Goal: Task Accomplishment & Management: Use online tool/utility

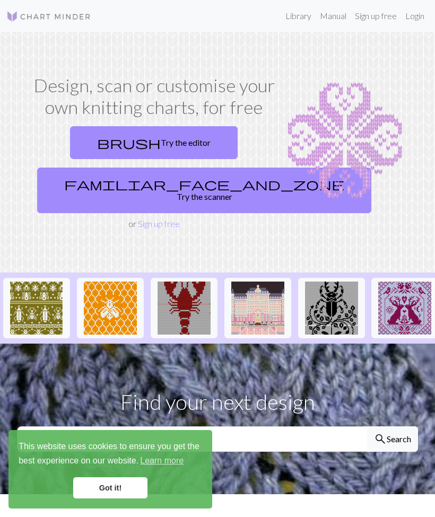
click at [97, 481] on link "Got it!" at bounding box center [110, 487] width 74 height 21
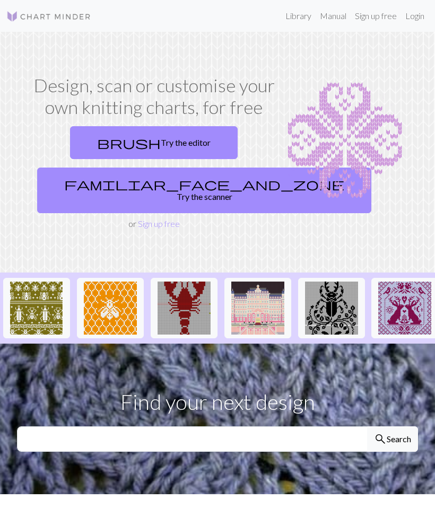
click at [116, 134] on link "brush Try the editor" at bounding box center [154, 142] width 168 height 33
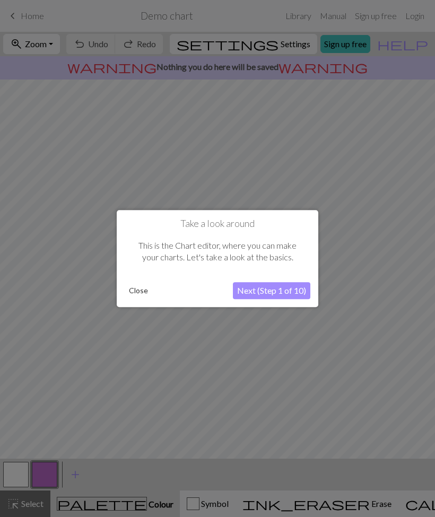
click at [241, 290] on button "Next (Step 1 of 10)" at bounding box center [271, 290] width 77 height 17
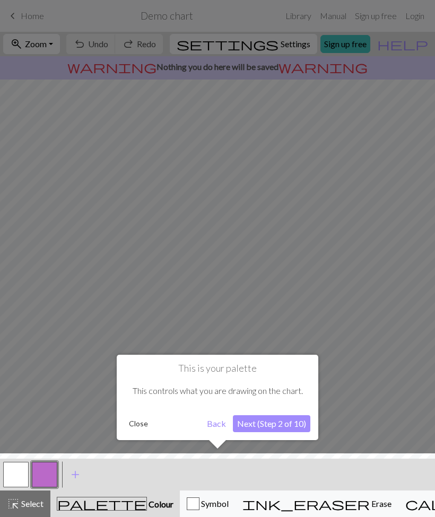
click at [255, 420] on button "Next (Step 2 of 10)" at bounding box center [271, 423] width 77 height 17
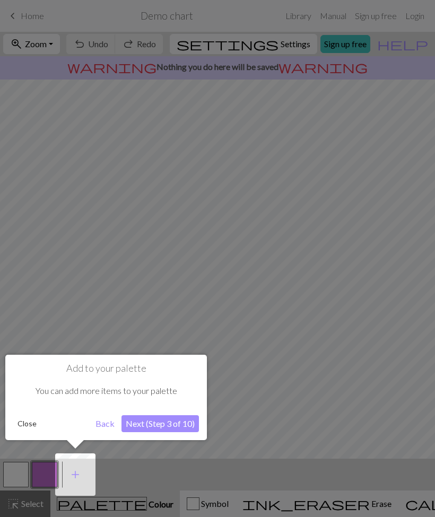
click at [130, 419] on button "Next (Step 3 of 10)" at bounding box center [159, 423] width 77 height 17
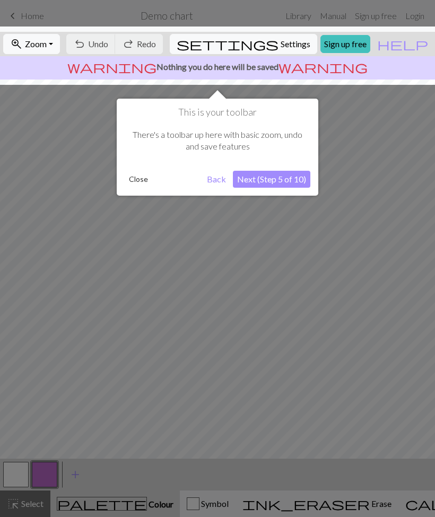
click at [261, 186] on button "Next (Step 5 of 10)" at bounding box center [271, 179] width 77 height 17
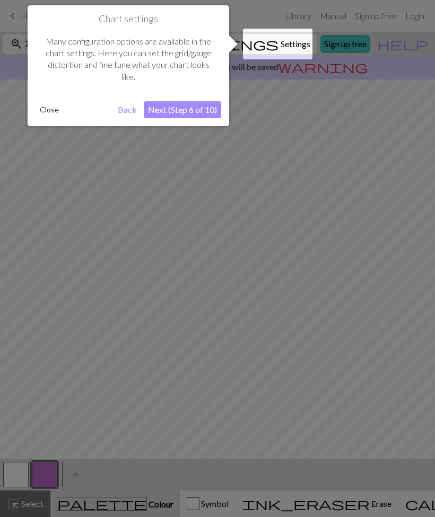
click at [162, 110] on button "Next (Step 6 of 10)" at bounding box center [182, 109] width 77 height 17
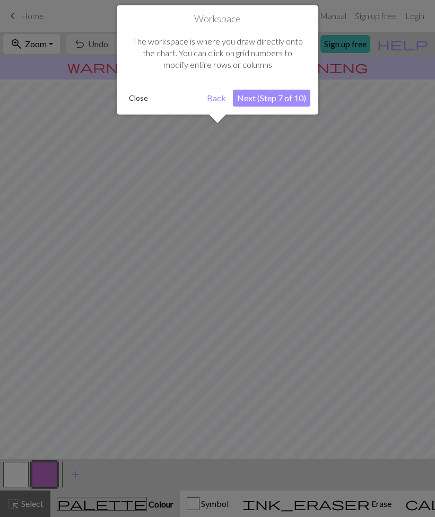
scroll to position [8, 0]
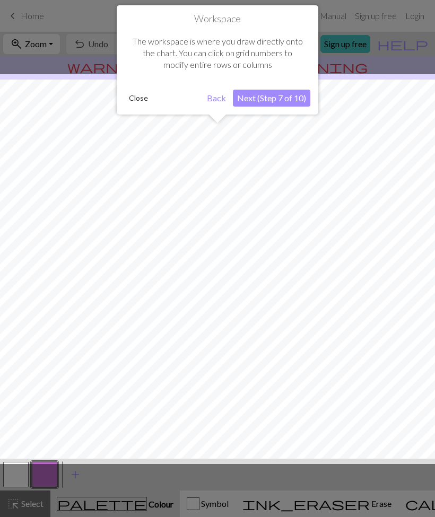
click at [248, 101] on button "Next (Step 7 of 10)" at bounding box center [271, 98] width 77 height 17
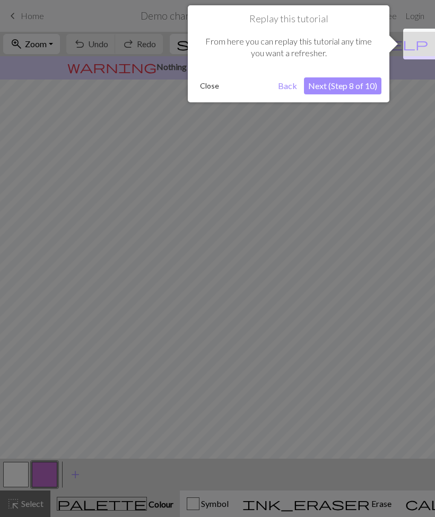
click at [323, 81] on button "Next (Step 8 of 10)" at bounding box center [342, 85] width 77 height 17
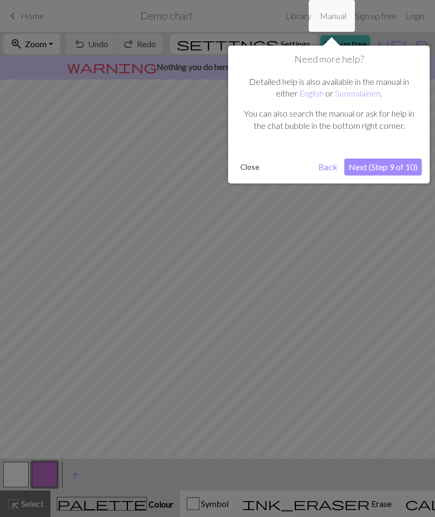
click at [379, 172] on button "Next (Step 9 of 10)" at bounding box center [382, 167] width 77 height 17
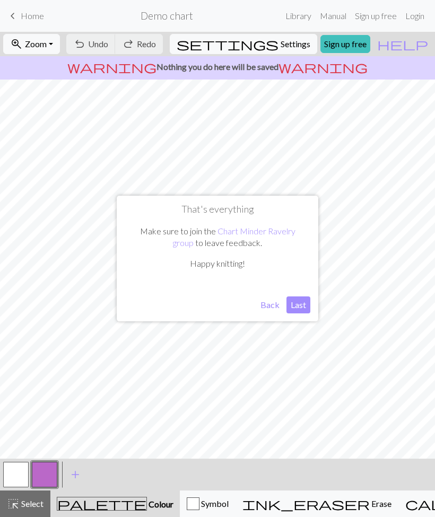
click at [296, 309] on button "Last" at bounding box center [298, 304] width 24 height 17
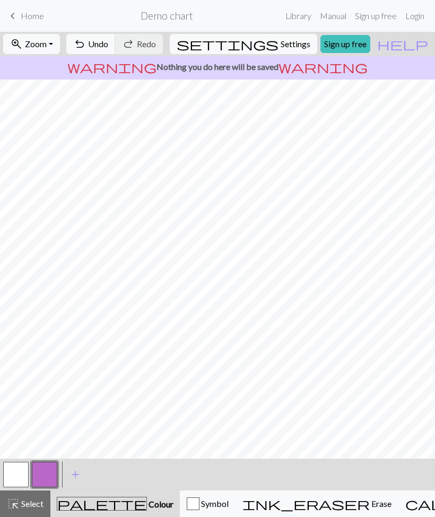
click at [14, 13] on span "keyboard_arrow_left" at bounding box center [12, 15] width 13 height 15
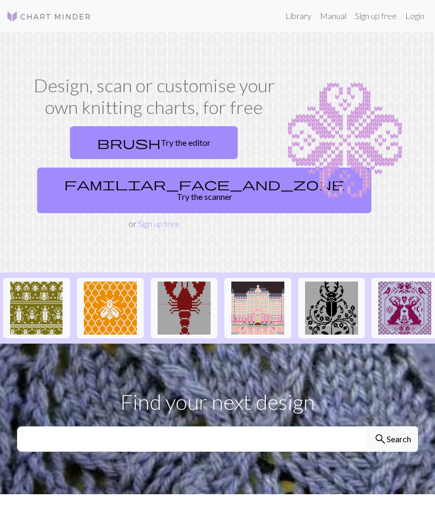
click at [414, 14] on link "Login" at bounding box center [415, 15] width 28 height 21
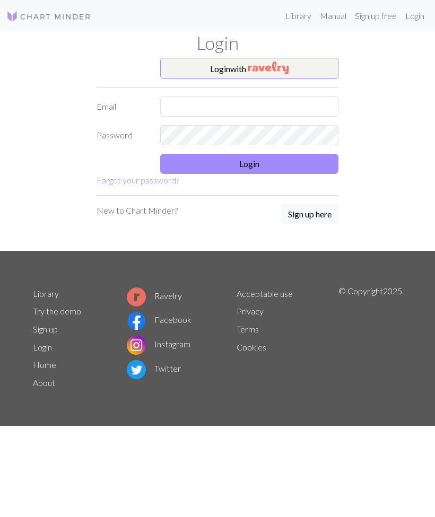
click at [323, 210] on button "Sign up here" at bounding box center [309, 214] width 57 height 20
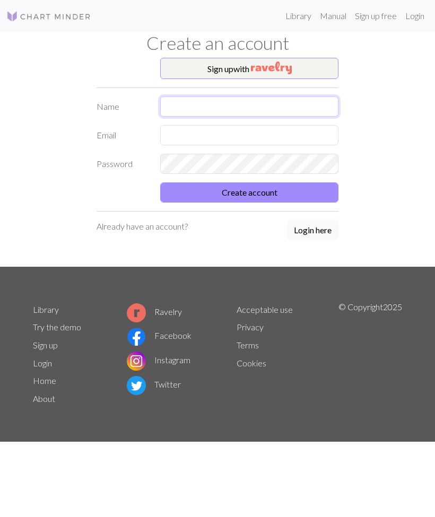
click at [302, 103] on input "text" at bounding box center [249, 107] width 178 height 20
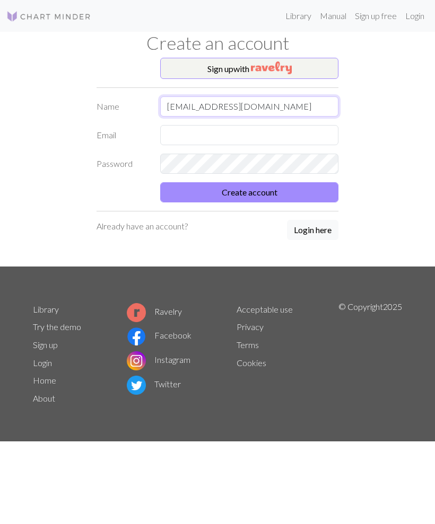
type input "[EMAIL_ADDRESS][DOMAIN_NAME]"
click at [245, 109] on input "[EMAIL_ADDRESS][DOMAIN_NAME]" at bounding box center [249, 107] width 178 height 20
click at [248, 106] on input "[EMAIL_ADDRESS][DOMAIN_NAME]" at bounding box center [249, 107] width 178 height 20
click at [248, 105] on input "[EMAIL_ADDRESS][DOMAIN_NAME]" at bounding box center [249, 107] width 178 height 20
type input "[DEMOGRAPHIC_DATA]"
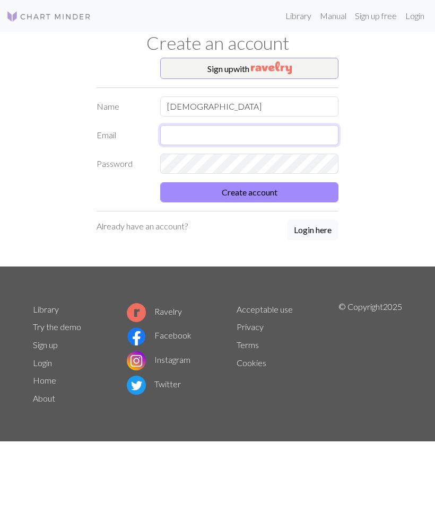
click at [262, 125] on input "text" at bounding box center [249, 135] width 178 height 20
click at [240, 134] on input "text" at bounding box center [249, 135] width 178 height 20
click at [86, 100] on div "Sign up with Name [PERSON_NAME] Email Password Create account Already have an a…" at bounding box center [218, 162] width 382 height 209
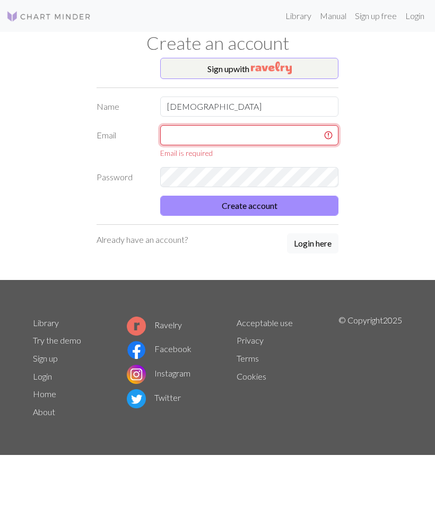
click at [265, 128] on input "text" at bounding box center [249, 135] width 178 height 20
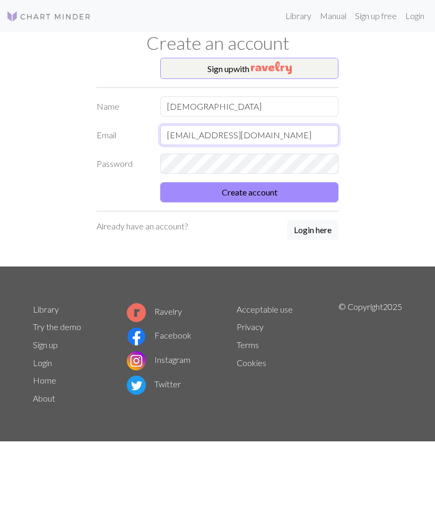
type input "[EMAIL_ADDRESS][DOMAIN_NAME]"
click at [305, 190] on button "Create account" at bounding box center [249, 192] width 178 height 20
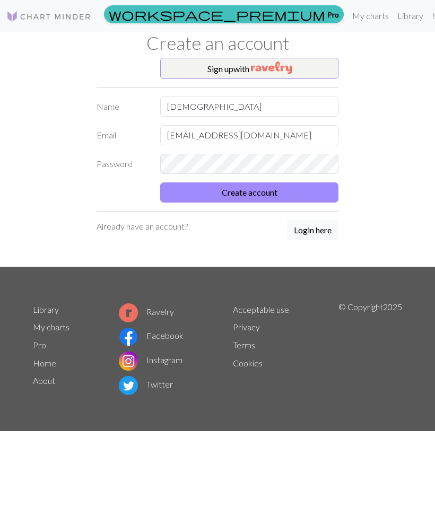
click at [298, 194] on button "Create account" at bounding box center [249, 192] width 178 height 20
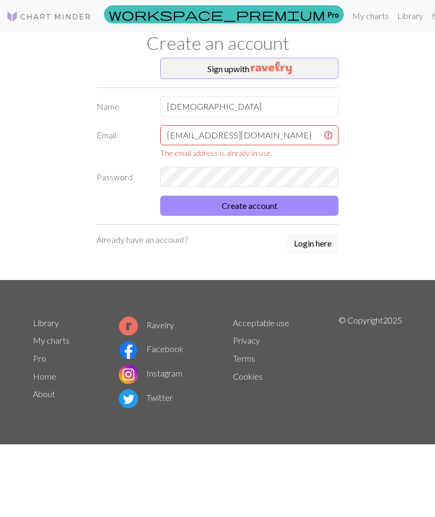
click at [320, 243] on button "Login here" at bounding box center [312, 243] width 51 height 20
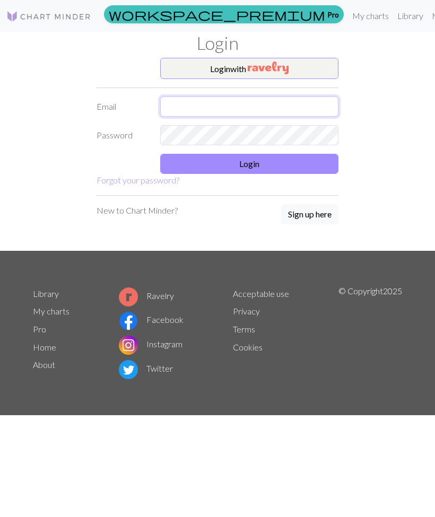
click at [295, 107] on input "text" at bounding box center [249, 107] width 178 height 20
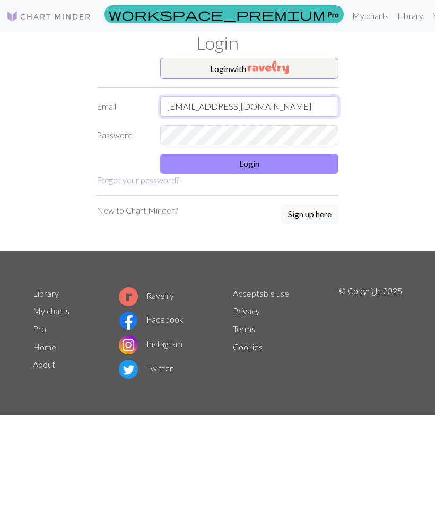
type input "[EMAIL_ADDRESS][DOMAIN_NAME]"
click at [309, 164] on button "Login" at bounding box center [249, 164] width 178 height 20
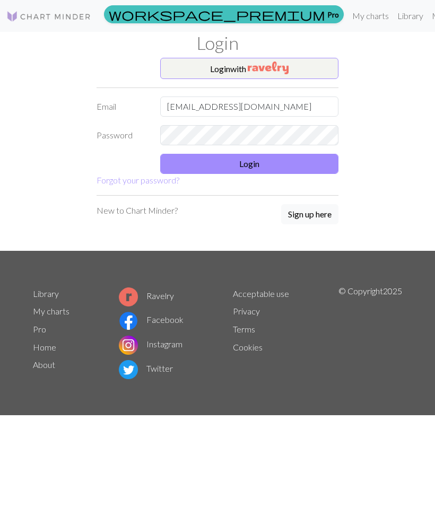
click at [311, 165] on button "Login" at bounding box center [249, 164] width 178 height 20
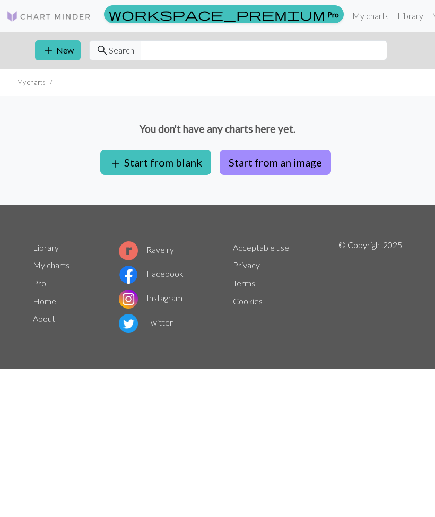
click at [305, 162] on button "Start from an image" at bounding box center [275, 162] width 111 height 25
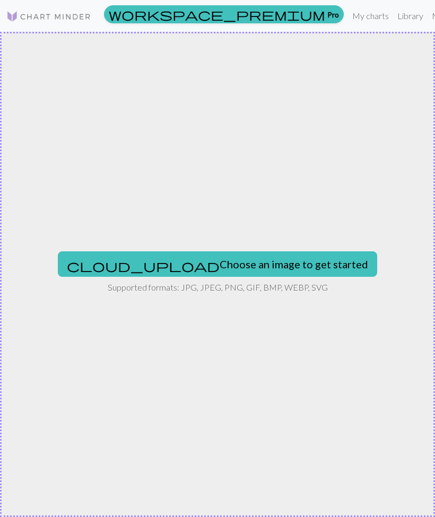
click at [268, 267] on button "cloud_upload Choose an image to get started" at bounding box center [217, 263] width 319 height 25
type input "C:\fakepath\IMG_0368.jpeg"
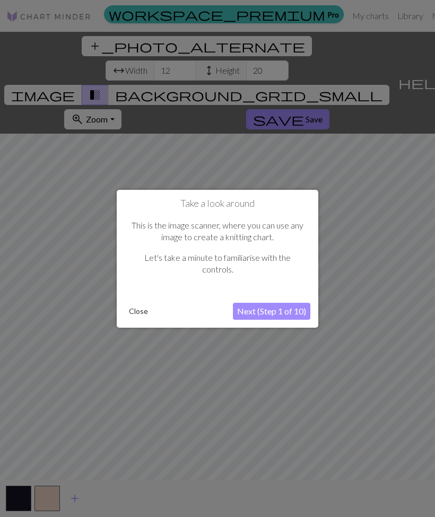
click at [283, 312] on button "Next (Step 1 of 10)" at bounding box center [271, 311] width 77 height 17
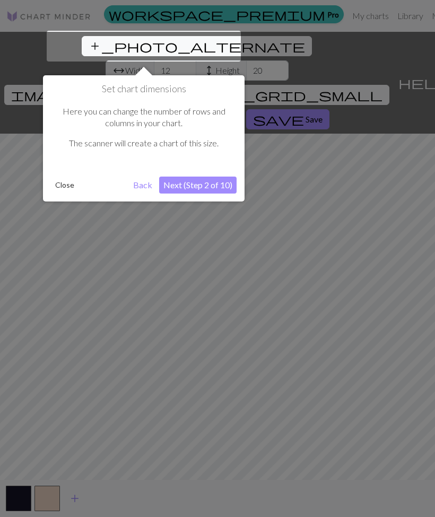
click at [209, 182] on button "Next (Step 2 of 10)" at bounding box center [197, 185] width 77 height 17
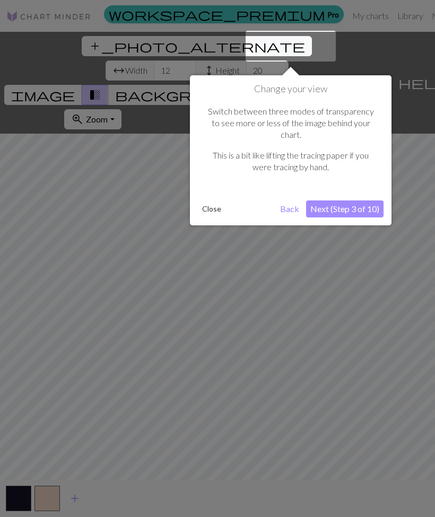
click at [354, 200] on button "Next (Step 3 of 10)" at bounding box center [344, 208] width 77 height 17
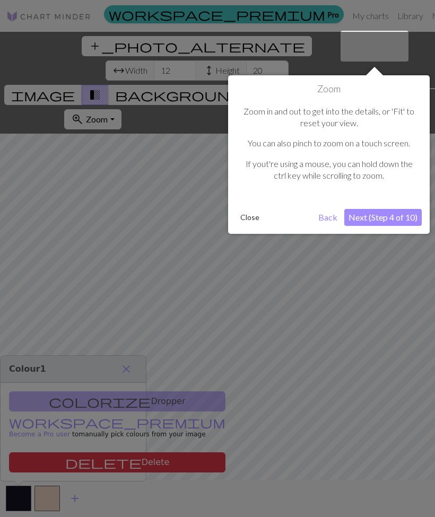
click at [365, 214] on button "Next (Step 4 of 10)" at bounding box center [382, 217] width 77 height 17
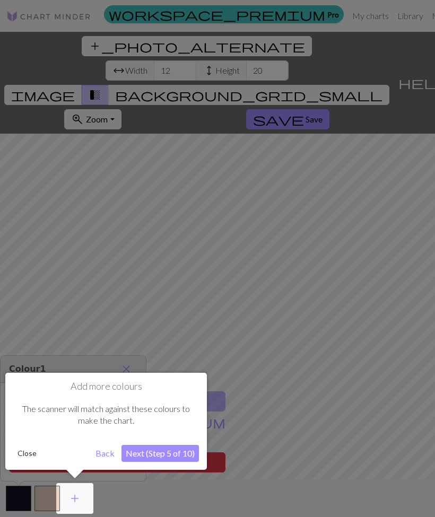
click at [178, 448] on button "Next (Step 5 of 10)" at bounding box center [159, 453] width 77 height 17
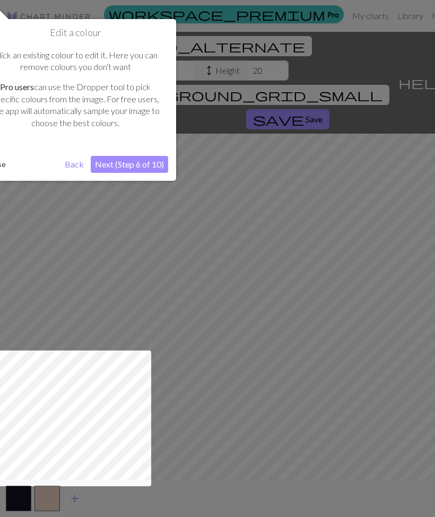
click at [142, 169] on button "Next (Step 6 of 10)" at bounding box center [129, 164] width 77 height 17
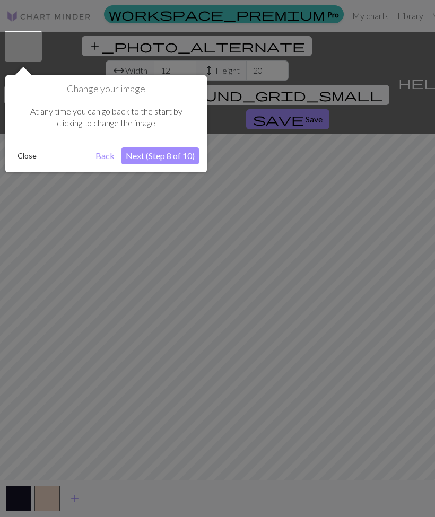
click at [179, 151] on button "Next (Step 8 of 10)" at bounding box center [159, 155] width 77 height 17
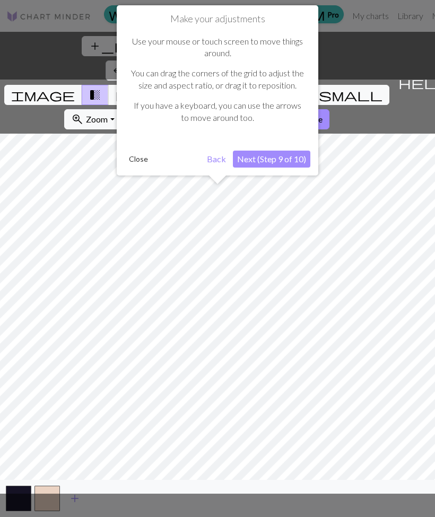
click at [287, 146] on div "Make your adjustments Use your mouse or touch screen to move things around. You…" at bounding box center [217, 90] width 201 height 170
click at [282, 161] on button "Next (Step 9 of 10)" at bounding box center [271, 159] width 77 height 17
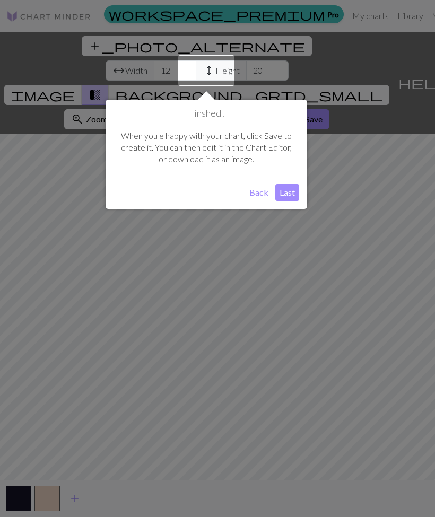
click at [292, 184] on button "Last" at bounding box center [287, 192] width 24 height 17
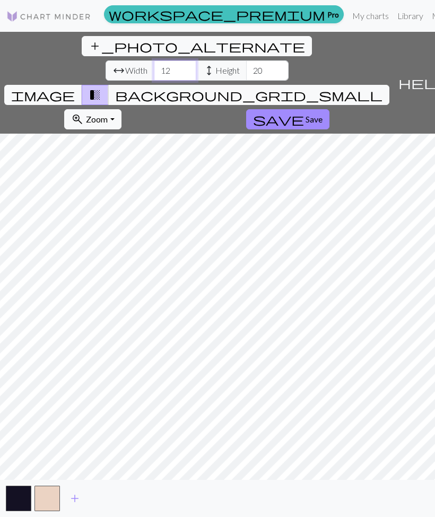
click at [154, 60] on input "12" at bounding box center [175, 70] width 42 height 20
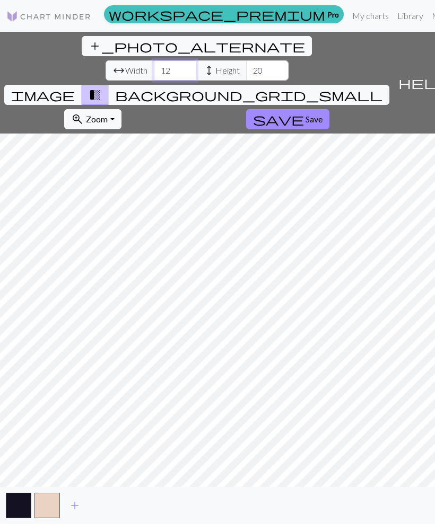
type input "1"
type input "100"
click at [246, 60] on input "20" at bounding box center [267, 70] width 42 height 20
type input "2"
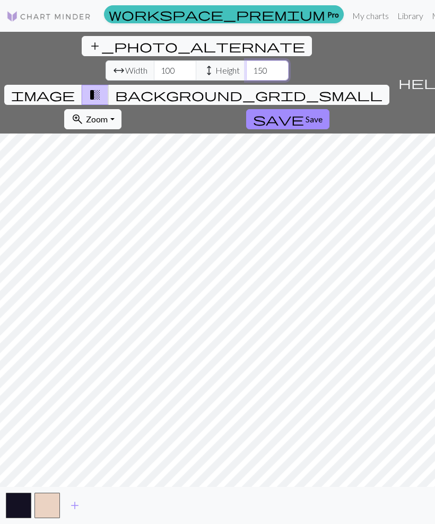
type input "150"
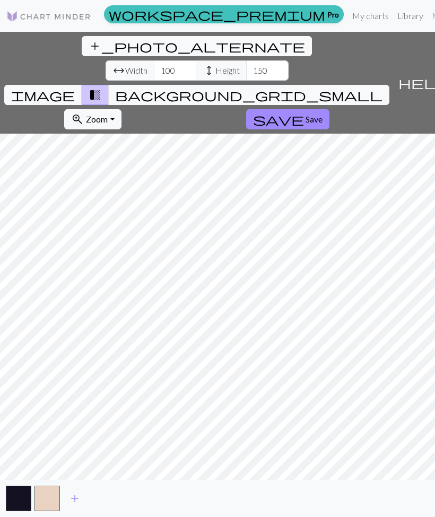
click at [75, 87] on span "image" at bounding box center [43, 94] width 64 height 15
click at [101, 87] on span "transition_fade" at bounding box center [95, 94] width 13 height 15
click at [317, 87] on span "background_grid_small" at bounding box center [248, 94] width 267 height 15
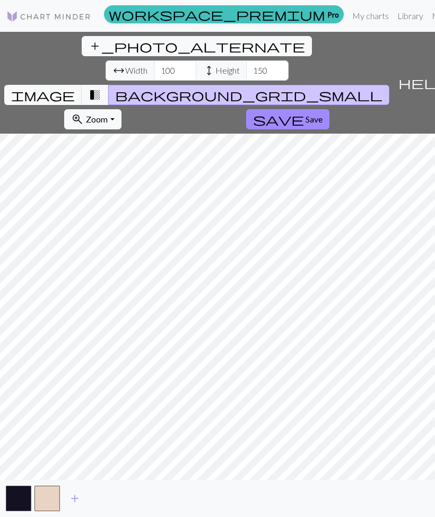
click at [75, 87] on span "image" at bounding box center [43, 94] width 64 height 15
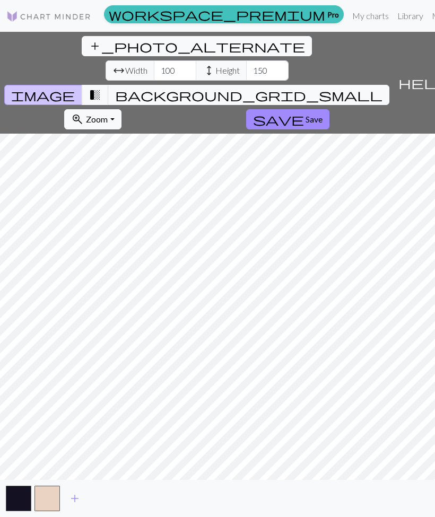
click at [112, 63] on span "arrow_range" at bounding box center [118, 70] width 13 height 15
click at [125, 64] on span "Width" at bounding box center [136, 70] width 22 height 13
click at [73, 494] on span "add" at bounding box center [74, 498] width 13 height 15
click at [107, 498] on span "add" at bounding box center [103, 498] width 13 height 15
click at [129, 496] on span "add" at bounding box center [132, 498] width 13 height 15
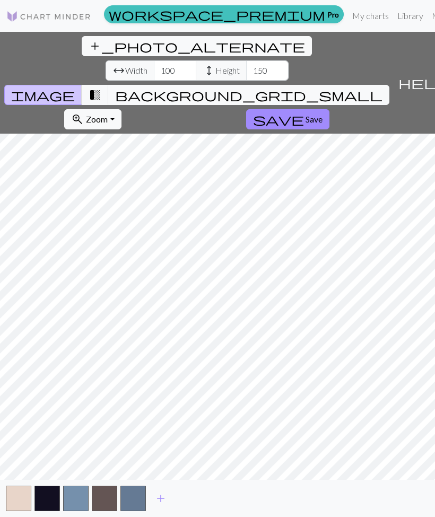
click at [164, 501] on span "add" at bounding box center [160, 498] width 13 height 15
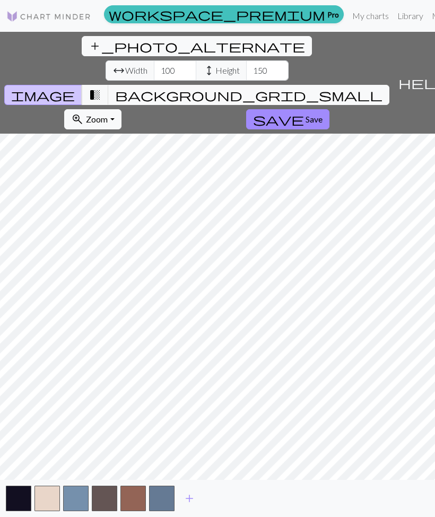
click at [187, 500] on span "add" at bounding box center [189, 498] width 13 height 15
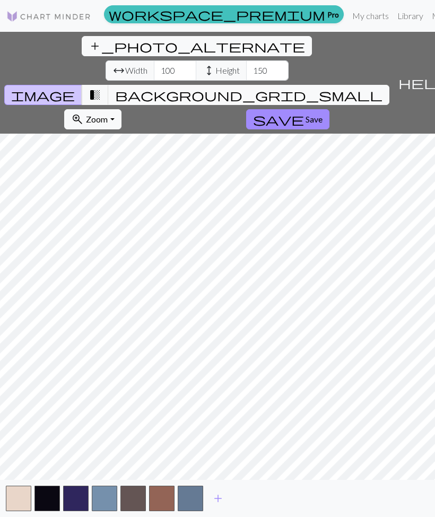
click at [217, 502] on span "add" at bounding box center [218, 498] width 13 height 15
click at [249, 497] on span "add" at bounding box center [246, 498] width 13 height 15
click at [282, 498] on button "add" at bounding box center [275, 498] width 27 height 20
click at [286, 499] on button "button" at bounding box center [276, 498] width 25 height 25
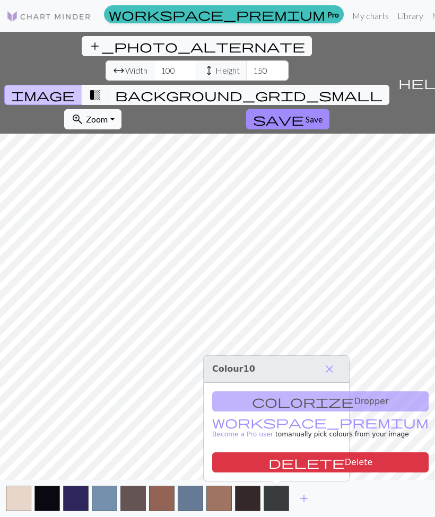
click at [330, 362] on span "close" at bounding box center [329, 369] width 13 height 15
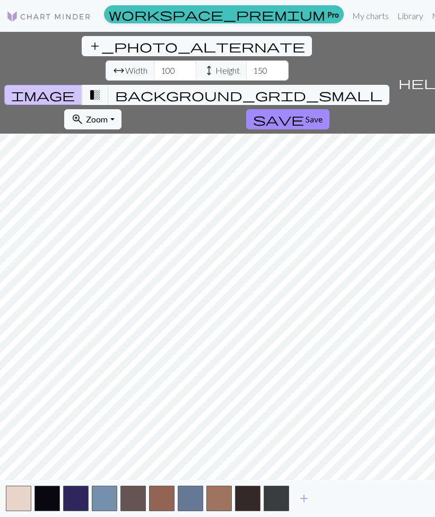
click at [303, 498] on span "add" at bounding box center [303, 498] width 13 height 15
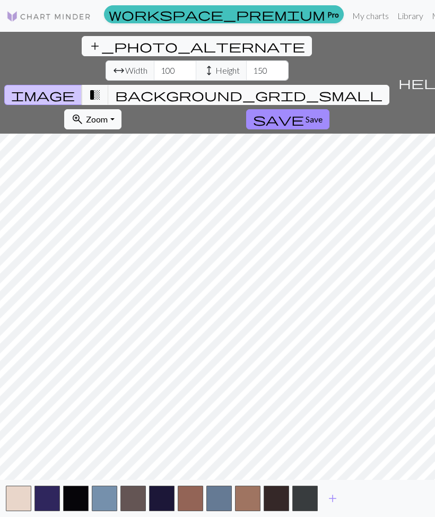
click at [313, 495] on button "button" at bounding box center [304, 498] width 25 height 25
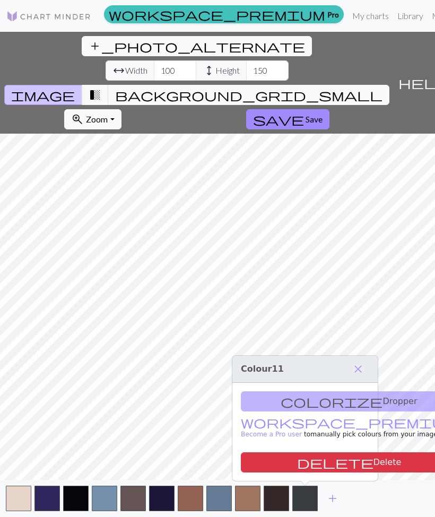
click at [341, 499] on button "add" at bounding box center [332, 498] width 27 height 20
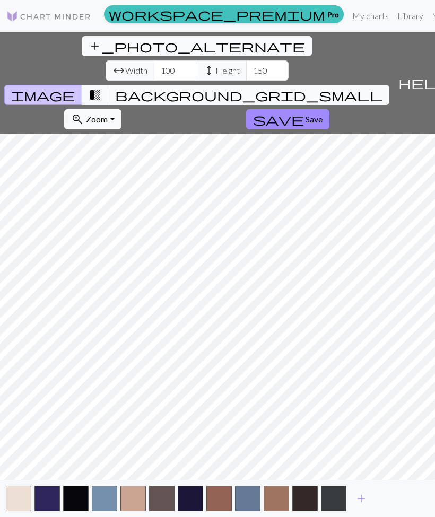
click at [366, 497] on span "add" at bounding box center [361, 498] width 13 height 15
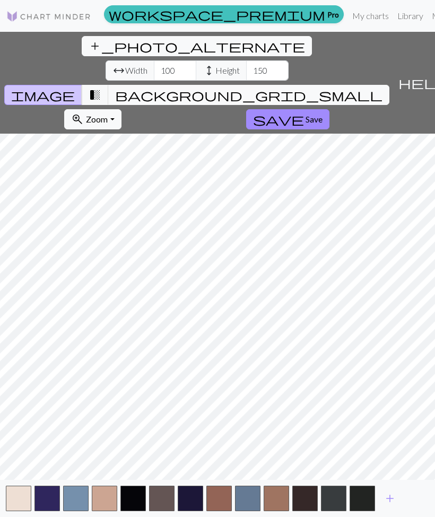
click at [393, 496] on span "add" at bounding box center [389, 498] width 13 height 15
click at [413, 496] on span "add" at bounding box center [417, 498] width 13 height 15
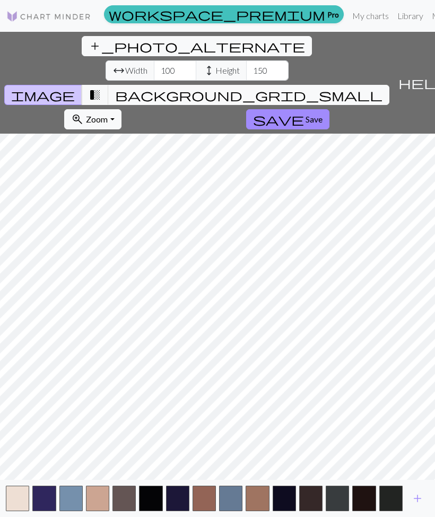
click at [426, 493] on button "add" at bounding box center [417, 498] width 27 height 20
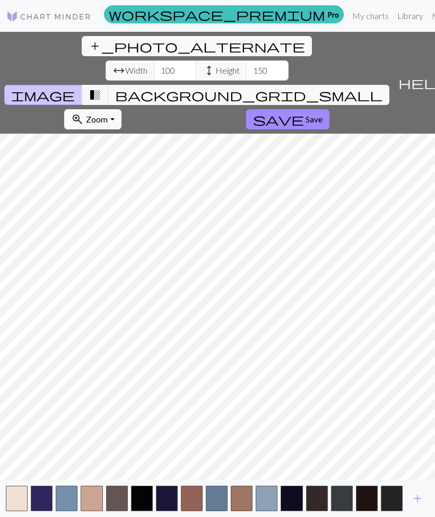
click at [426, 493] on button "add" at bounding box center [417, 498] width 27 height 20
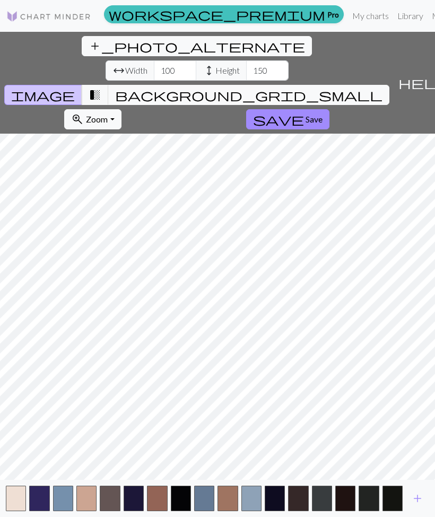
click at [426, 489] on button "add" at bounding box center [417, 498] width 27 height 20
click at [425, 487] on div "add" at bounding box center [217, 498] width 435 height 37
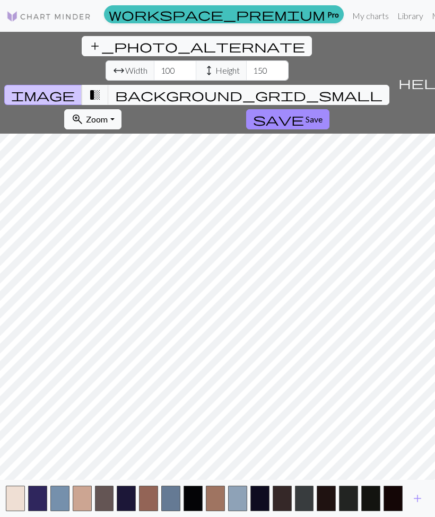
click at [422, 495] on span "add" at bounding box center [417, 498] width 13 height 15
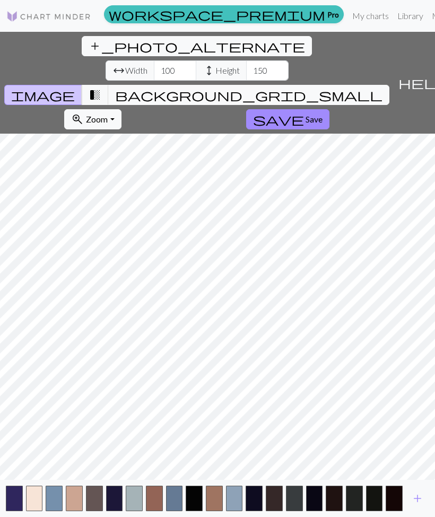
click at [419, 501] on span "add" at bounding box center [417, 498] width 13 height 15
click at [404, 488] on button "add" at bounding box center [417, 498] width 27 height 20
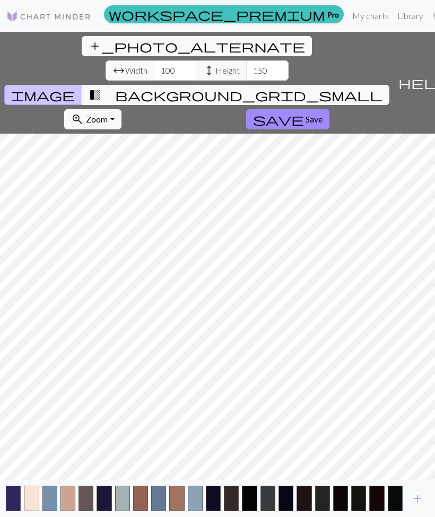
scroll to position [0, 1]
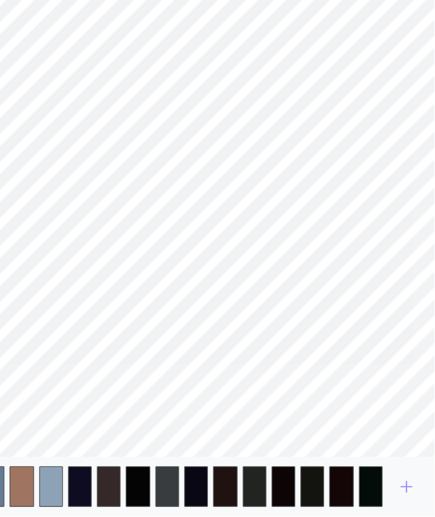
click at [410, 491] on span "add" at bounding box center [416, 498] width 13 height 15
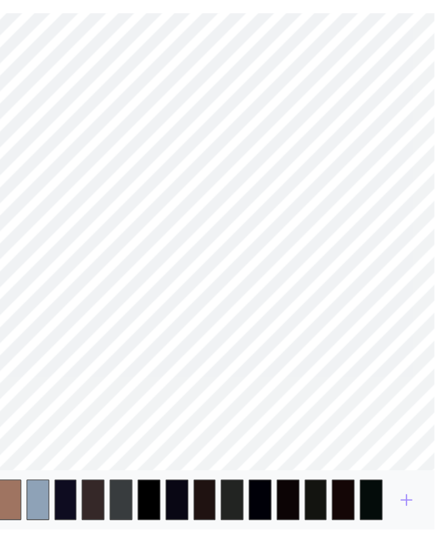
scroll to position [0, 0]
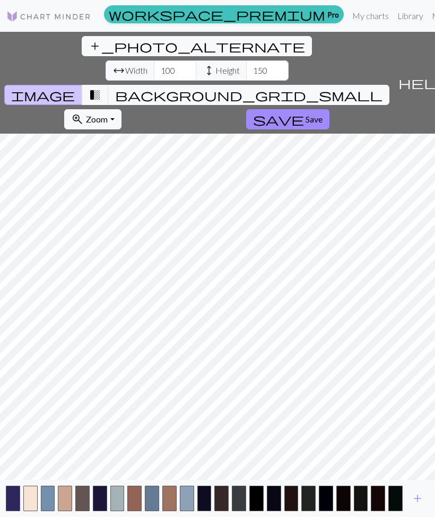
click at [420, 499] on span "add" at bounding box center [417, 498] width 13 height 15
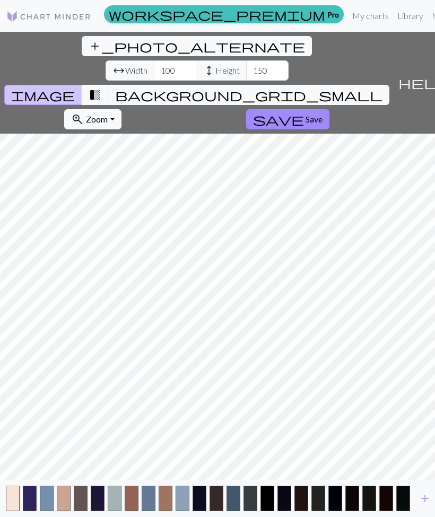
click at [101, 87] on span "transition_fade" at bounding box center [95, 94] width 13 height 15
click at [82, 85] on button "image" at bounding box center [43, 95] width 78 height 20
click at [318, 87] on span "background_grid_small" at bounding box center [248, 94] width 267 height 15
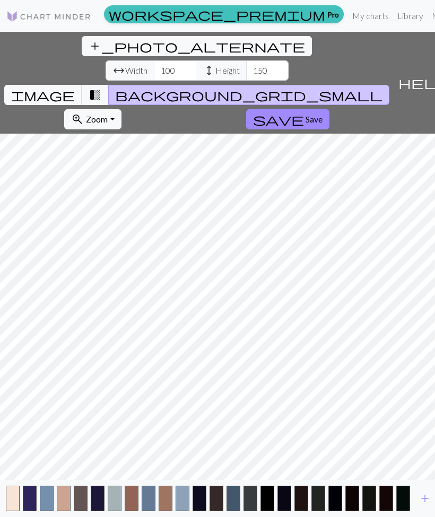
click at [101, 87] on span "transition_fade" at bounding box center [95, 94] width 13 height 15
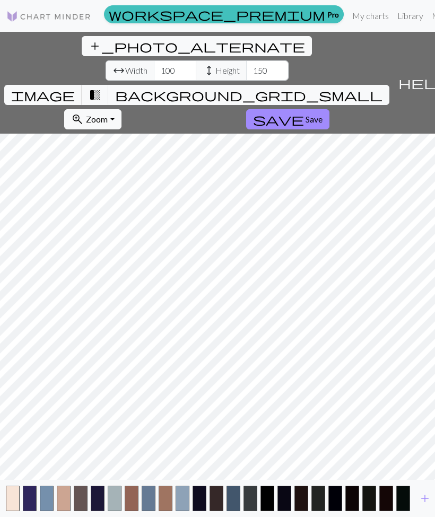
click at [101, 87] on span "transition_fade" at bounding box center [95, 94] width 13 height 15
click at [75, 87] on span "image" at bounding box center [43, 94] width 64 height 15
click at [317, 87] on span "background_grid_small" at bounding box center [248, 94] width 267 height 15
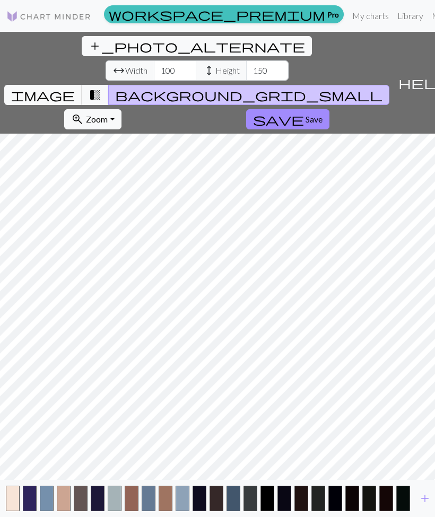
click at [75, 87] on span "image" at bounding box center [43, 94] width 64 height 15
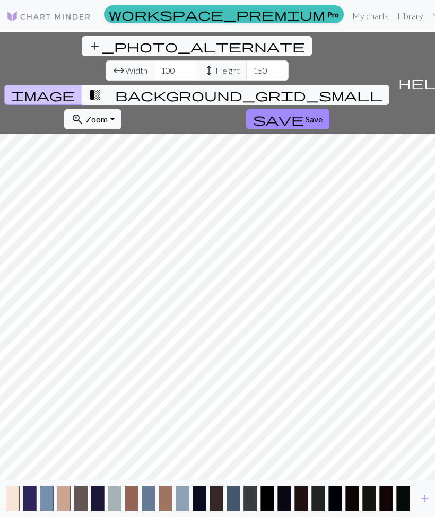
click at [101, 87] on span "transition_fade" at bounding box center [95, 94] width 13 height 15
click at [75, 87] on span "image" at bounding box center [43, 94] width 64 height 15
click at [154, 60] on input "100" at bounding box center [175, 70] width 42 height 20
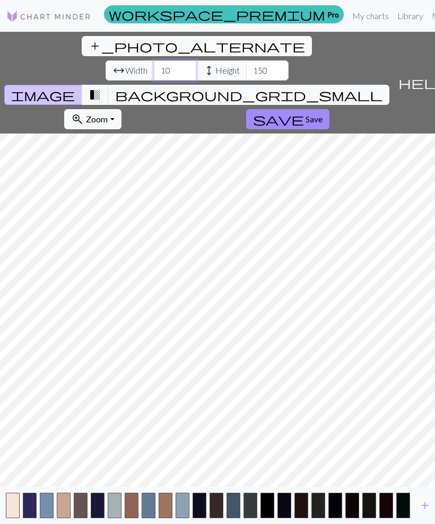
type input "1"
type input "150"
click at [101, 87] on span "transition_fade" at bounding box center [95, 94] width 13 height 15
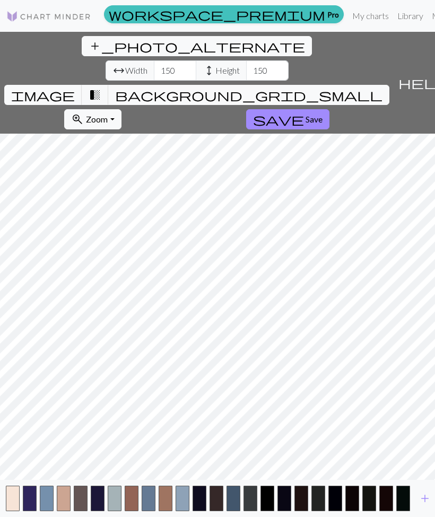
click at [321, 87] on span "background_grid_small" at bounding box center [248, 94] width 267 height 15
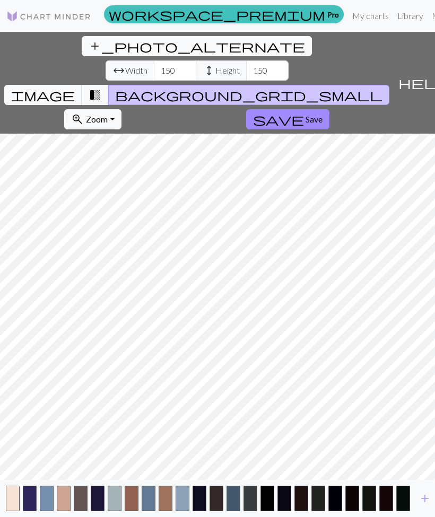
click at [101, 87] on span "transition_fade" at bounding box center [95, 94] width 13 height 15
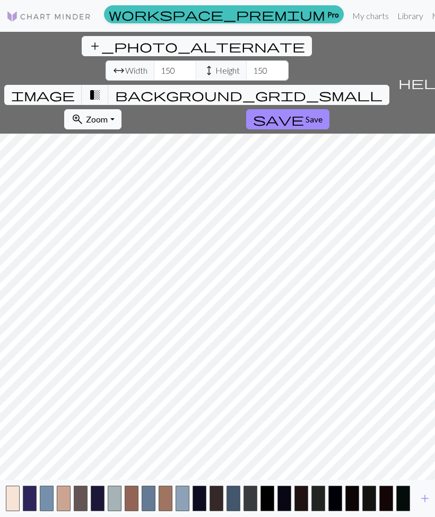
click at [314, 87] on span "background_grid_small" at bounding box center [248, 94] width 267 height 15
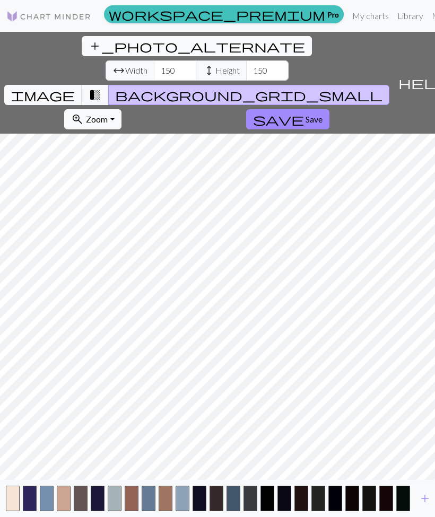
click at [75, 87] on span "image" at bounding box center [43, 94] width 64 height 15
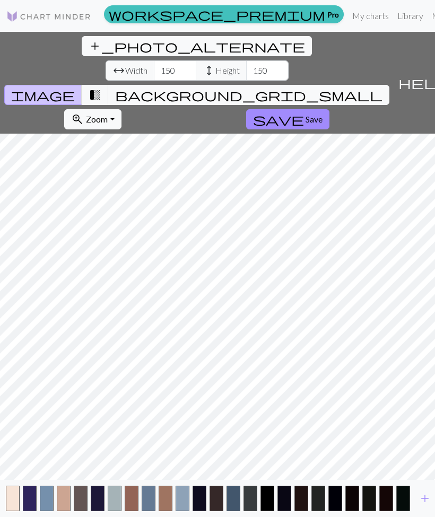
click at [108, 114] on span "Zoom" at bounding box center [97, 119] width 22 height 10
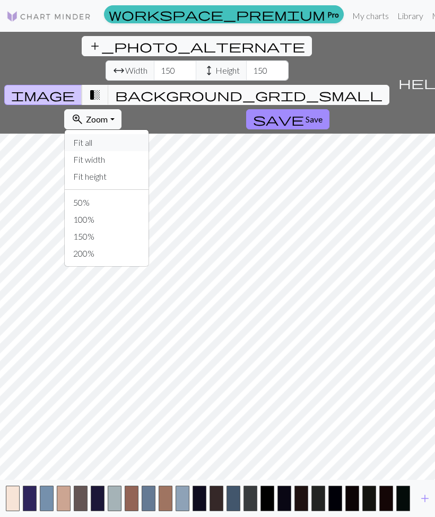
click at [148, 134] on button "Fit all" at bounding box center [107, 142] width 84 height 17
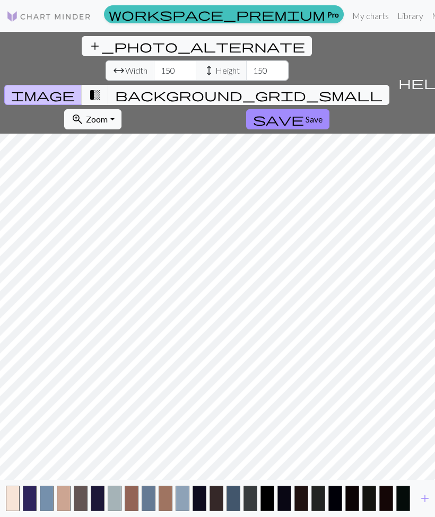
click at [108, 114] on span "Zoom" at bounding box center [97, 119] width 22 height 10
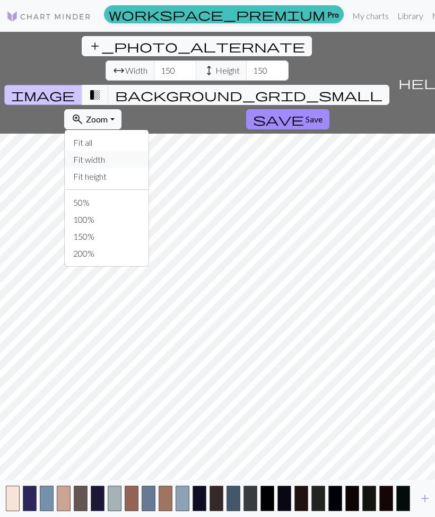
click at [148, 151] on button "Fit width" at bounding box center [107, 159] width 84 height 17
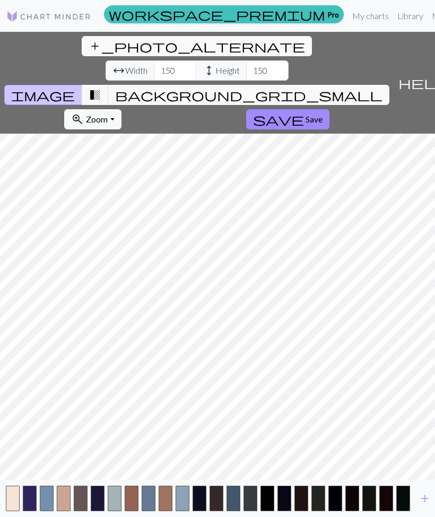
click at [121, 109] on button "zoom_in Zoom Zoom" at bounding box center [92, 119] width 57 height 20
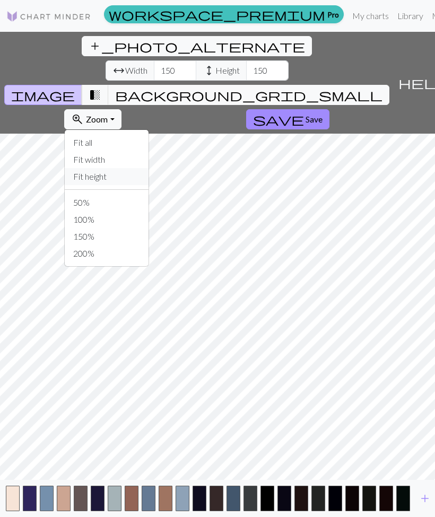
click at [148, 168] on button "Fit height" at bounding box center [107, 176] width 84 height 17
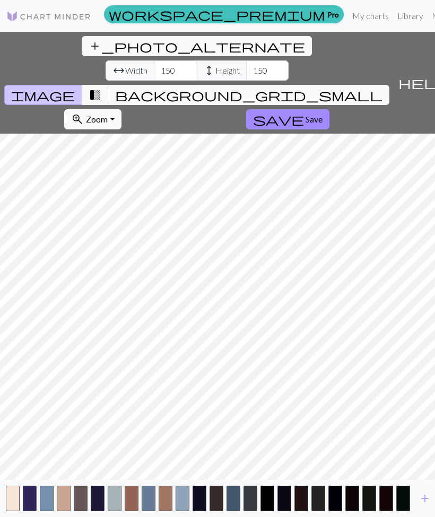
click at [108, 114] on span "Zoom" at bounding box center [97, 119] width 22 height 10
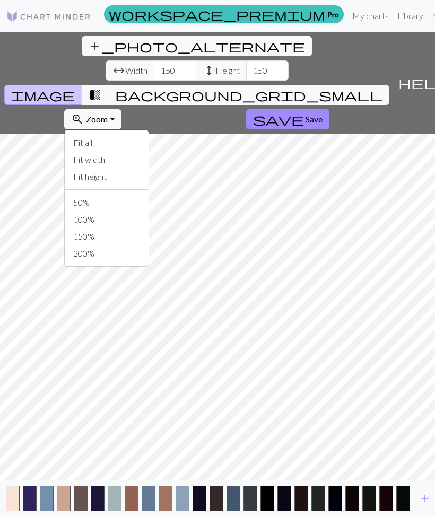
click at [148, 211] on button "100%" at bounding box center [107, 219] width 84 height 17
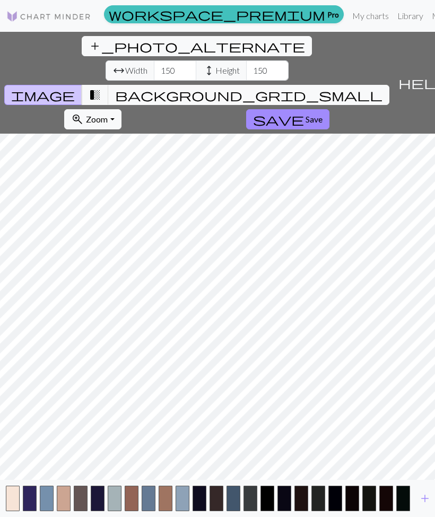
click at [420, 75] on span "help" at bounding box center [423, 82] width 51 height 15
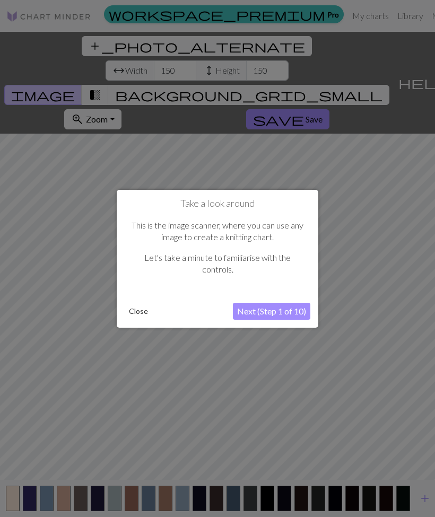
click at [292, 311] on button "Next (Step 1 of 10)" at bounding box center [271, 311] width 77 height 17
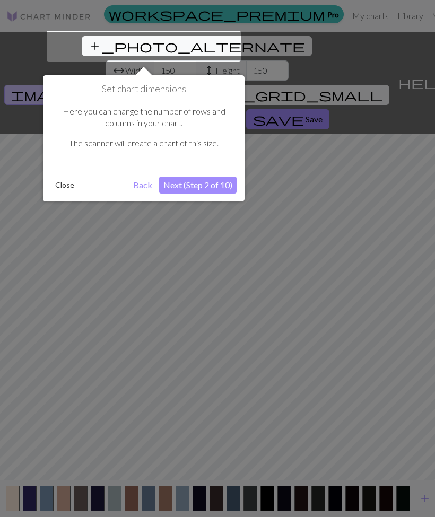
click at [221, 187] on button "Next (Step 2 of 10)" at bounding box center [197, 185] width 77 height 17
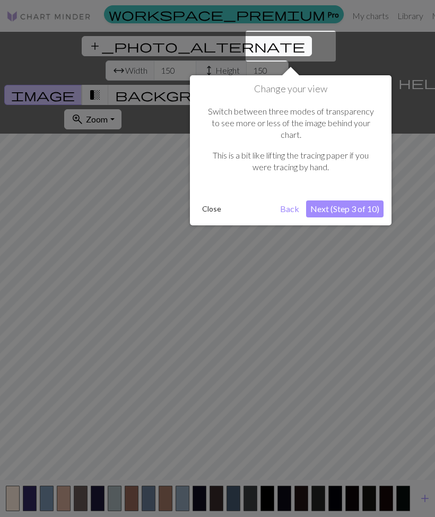
click at [358, 200] on button "Next (Step 3 of 10)" at bounding box center [344, 208] width 77 height 17
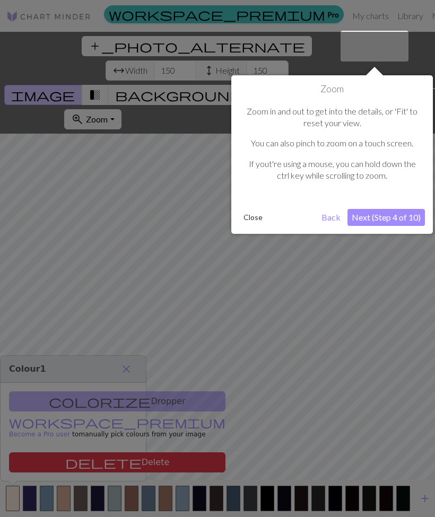
click at [366, 209] on button "Next (Step 4 of 10)" at bounding box center [385, 217] width 77 height 17
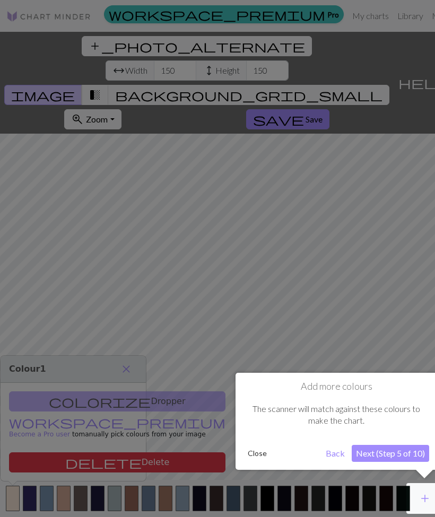
click at [403, 454] on button "Next (Step 5 of 10)" at bounding box center [390, 453] width 77 height 17
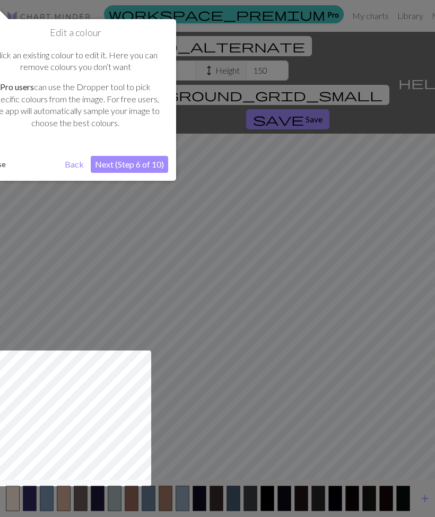
click at [142, 156] on button "Next (Step 6 of 10)" at bounding box center [129, 164] width 77 height 17
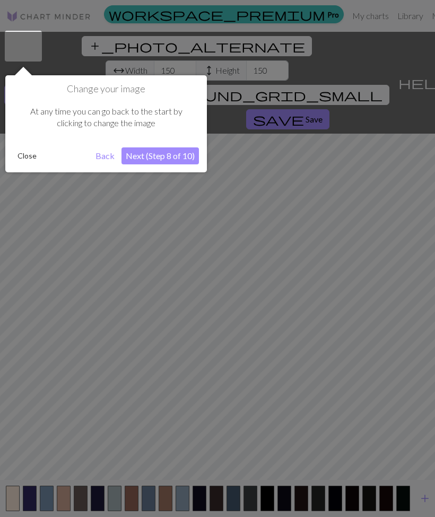
click at [178, 156] on button "Next (Step 8 of 10)" at bounding box center [159, 155] width 77 height 17
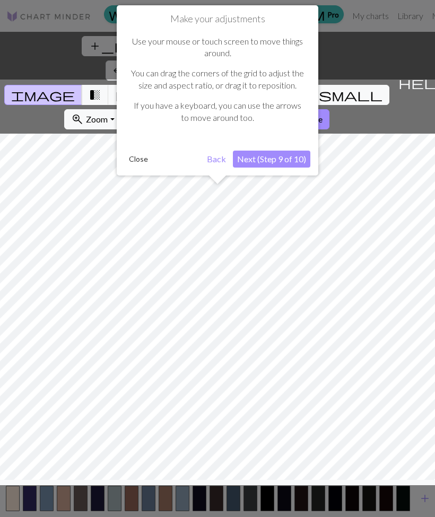
click at [289, 153] on button "Next (Step 9 of 10)" at bounding box center [271, 159] width 77 height 17
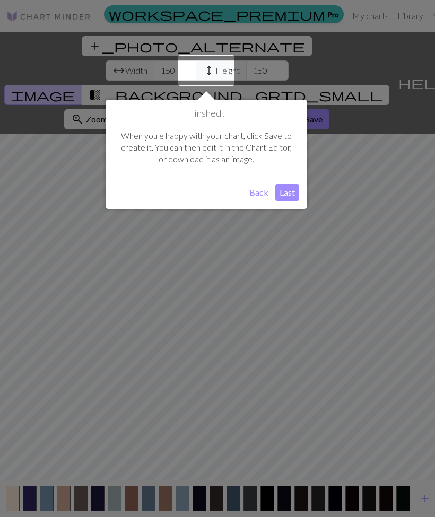
click at [288, 190] on button "Last" at bounding box center [287, 192] width 24 height 17
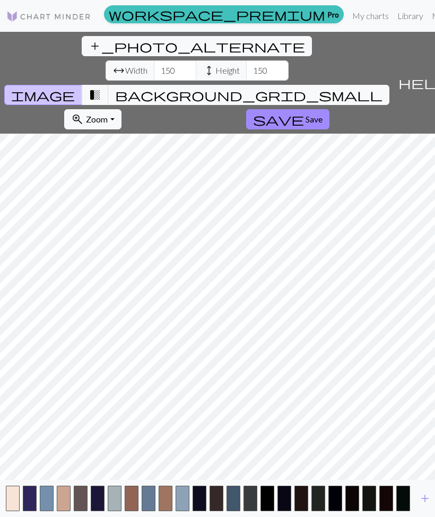
click at [185, 500] on button "button" at bounding box center [183, 498] width 14 height 25
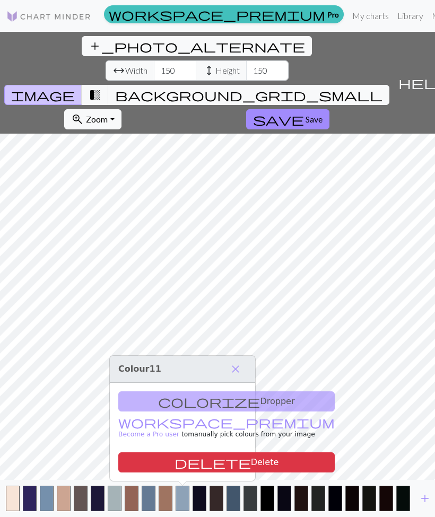
click at [217, 401] on div "colorize Dropper workspace_premium Become a Pro user to manually pick colours f…" at bounding box center [182, 432] width 145 height 98
click at [241, 367] on span "close" at bounding box center [235, 369] width 13 height 15
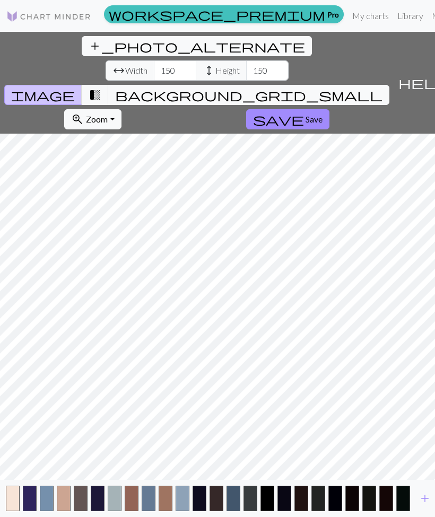
click at [133, 490] on button "button" at bounding box center [132, 498] width 14 height 25
click at [112, 496] on button "button" at bounding box center [115, 498] width 14 height 25
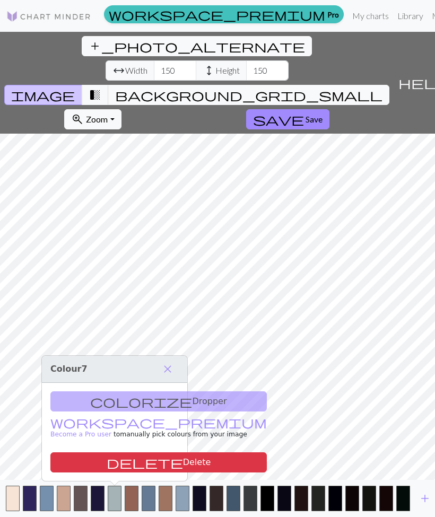
click at [101, 87] on span "transition_fade" at bounding box center [95, 94] width 13 height 15
click at [427, 75] on span "help" at bounding box center [423, 82] width 51 height 15
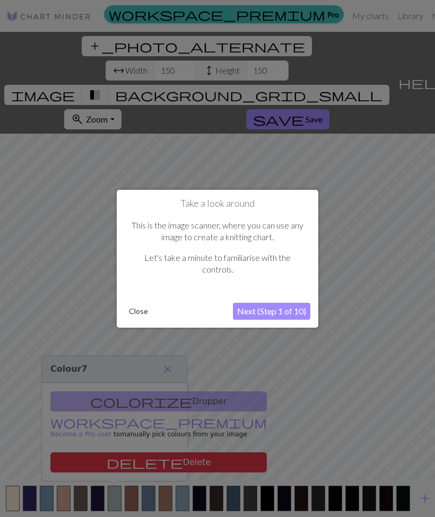
click at [283, 304] on button "Next (Step 1 of 10)" at bounding box center [271, 311] width 77 height 17
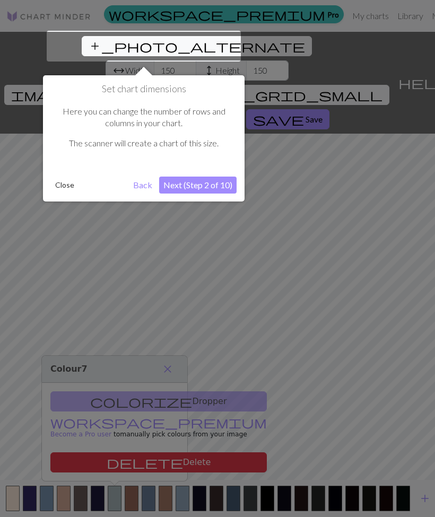
click at [72, 178] on button "Close" at bounding box center [65, 185] width 28 height 16
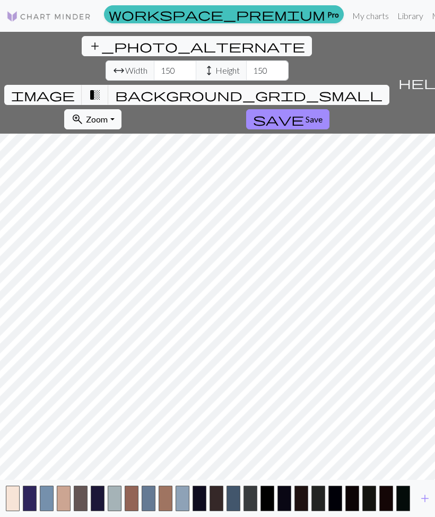
click at [305, 114] on span "Save" at bounding box center [313, 119] width 17 height 10
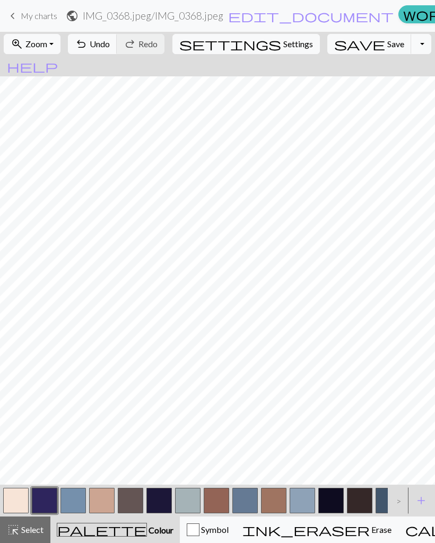
click at [225, 496] on button "button" at bounding box center [216, 500] width 25 height 25
click at [192, 491] on button "button" at bounding box center [187, 500] width 25 height 25
click at [418, 494] on span "add" at bounding box center [421, 500] width 13 height 15
click at [418, 494] on div "Edit colour Name CC24 Use advanced picker workspace_premium Become a Pro user t…" at bounding box center [217, 271] width 435 height 543
click at [429, 503] on button "add Add a colour" at bounding box center [421, 500] width 27 height 27
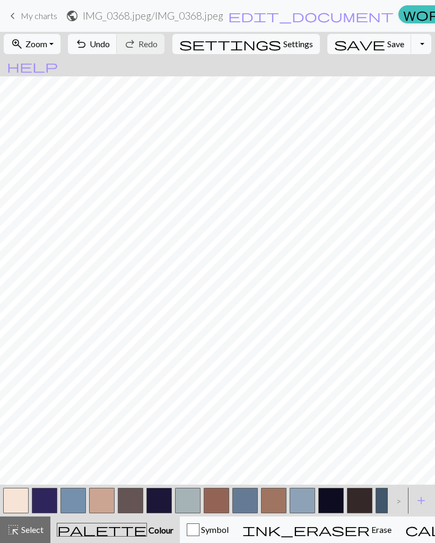
click at [429, 503] on div "Edit colour Name CC25 Use advanced picker workspace_premium Become a Pro user t…" at bounding box center [217, 271] width 435 height 543
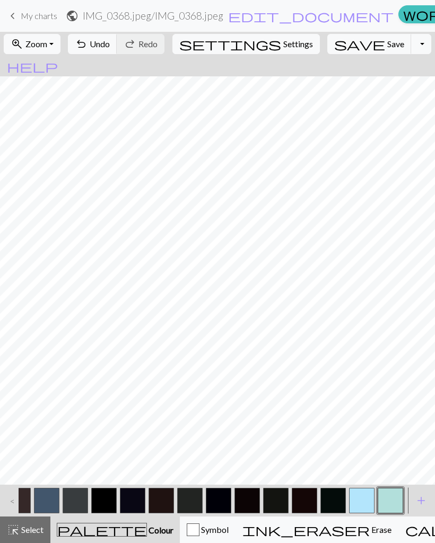
scroll to position [0, 341]
click at [370, 516] on span "Erase" at bounding box center [381, 529] width 22 height 10
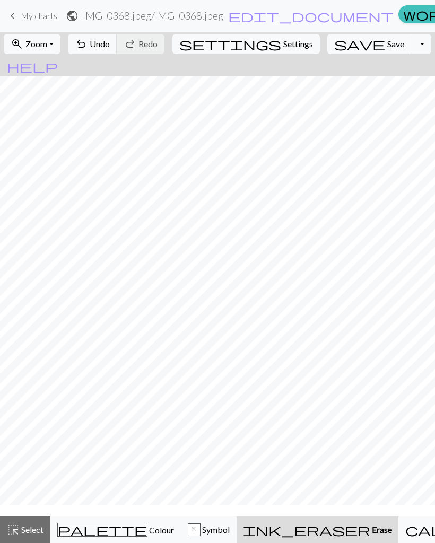
click at [370, 516] on span "Erase" at bounding box center [381, 529] width 22 height 10
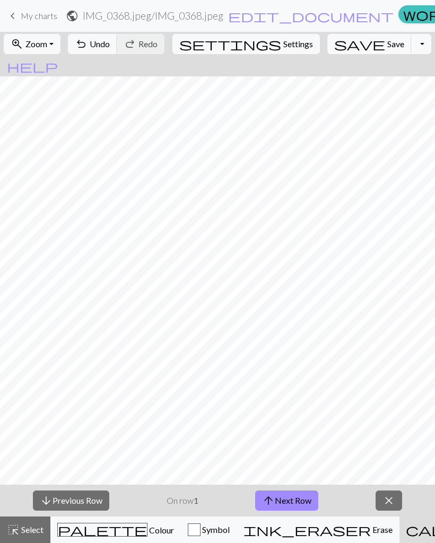
click at [92, 502] on button "arrow_downward Previous Row" at bounding box center [71, 500] width 76 height 20
click at [78, 502] on button "arrow_downward Previous Row" at bounding box center [71, 500] width 76 height 20
click at [77, 502] on button "arrow_downward Previous Row" at bounding box center [71, 500] width 76 height 20
click at [82, 498] on button "arrow_downward Previous Row" at bounding box center [71, 500] width 76 height 20
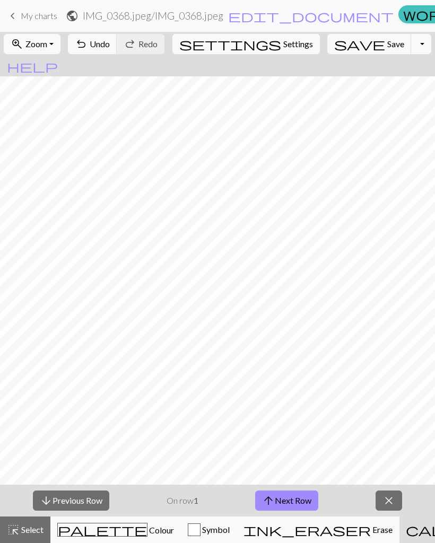
click at [86, 499] on button "arrow_downward Previous Row" at bounding box center [71, 500] width 76 height 20
click at [86, 498] on button "arrow_downward Previous Row" at bounding box center [71, 500] width 76 height 20
click at [85, 501] on button "arrow_downward Previous Row" at bounding box center [71, 500] width 76 height 20
click at [86, 501] on button "arrow_downward Previous Row" at bounding box center [71, 500] width 76 height 20
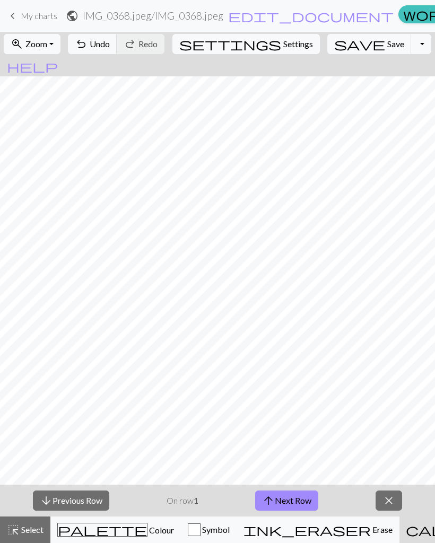
click at [34, 516] on span "Select" at bounding box center [32, 529] width 24 height 10
click at [37, 516] on span "Select" at bounding box center [32, 529] width 24 height 10
click at [38, 516] on span "Select" at bounding box center [32, 529] width 24 height 10
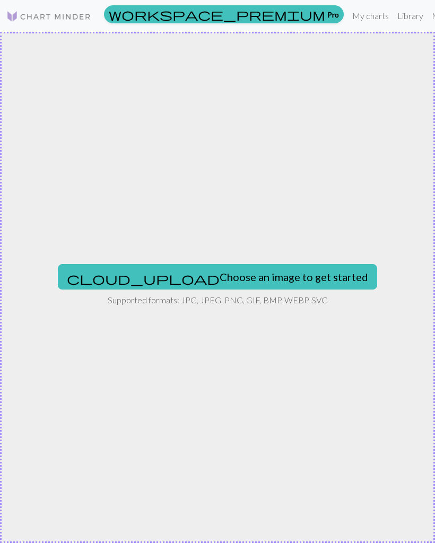
click at [265, 278] on button "cloud_upload Choose an image to get started" at bounding box center [217, 276] width 319 height 25
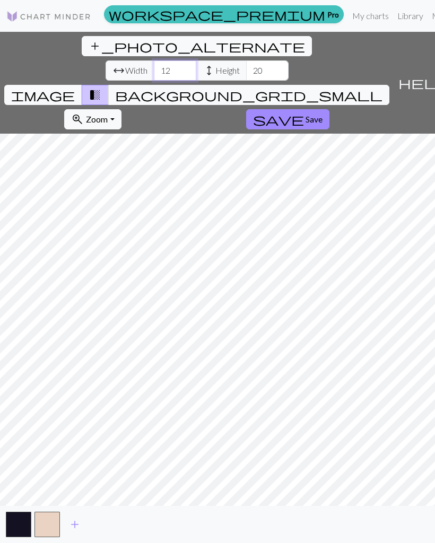
click at [154, 60] on input "12" at bounding box center [175, 70] width 42 height 20
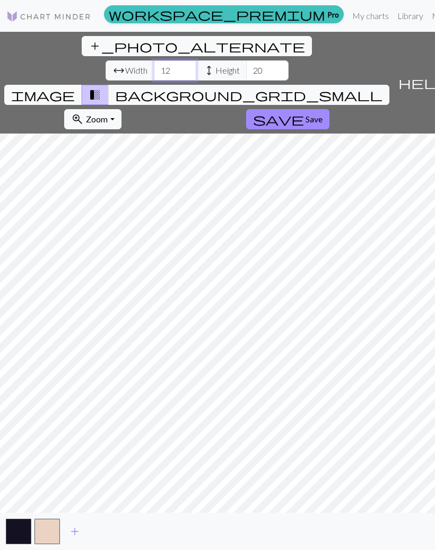
type input "1"
type input "150"
click at [246, 60] on input "20" at bounding box center [267, 70] width 42 height 20
type input "2"
click at [246, 60] on input "number" at bounding box center [267, 70] width 42 height 20
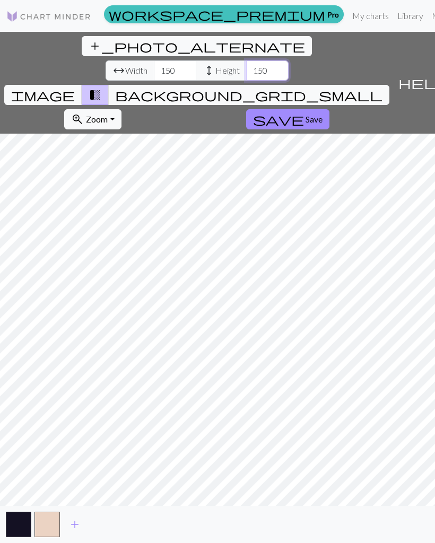
type input "150"
click at [82, 85] on button "image" at bounding box center [43, 95] width 78 height 20
click at [305, 114] on span "Save" at bounding box center [313, 119] width 17 height 10
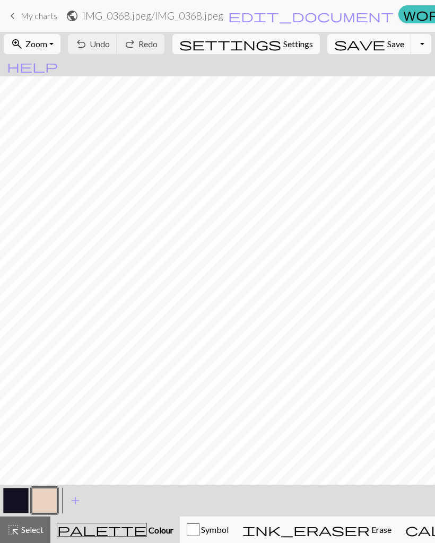
click at [82, 502] on button "add Add a colour" at bounding box center [75, 500] width 27 height 27
click at [81, 502] on div "Edit colour Name CC2 Use advanced picker workspace_premium Become a Pro user to…" at bounding box center [217, 271] width 435 height 543
click at [82, 503] on button "button" at bounding box center [72, 500] width 25 height 25
click at [111, 505] on button "add Add a colour" at bounding box center [104, 500] width 27 height 27
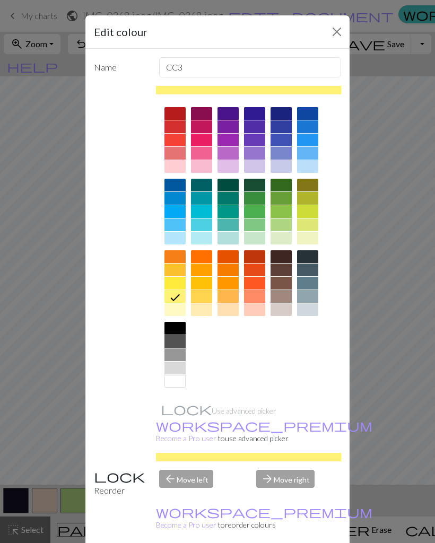
click at [427, 76] on div "Edit colour Name CC3 Use advanced picker workspace_premium Become a Pro user to…" at bounding box center [217, 271] width 435 height 543
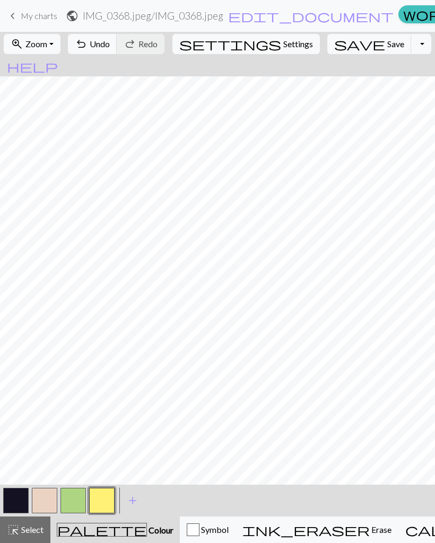
click at [141, 503] on button "add Add a colour" at bounding box center [132, 500] width 27 height 27
click at [141, 516] on div "Delete Done Cancel" at bounding box center [217, 540] width 264 height 38
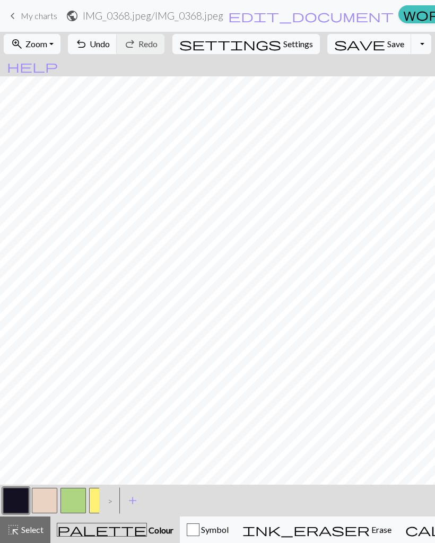
click at [138, 501] on span "add" at bounding box center [132, 500] width 13 height 15
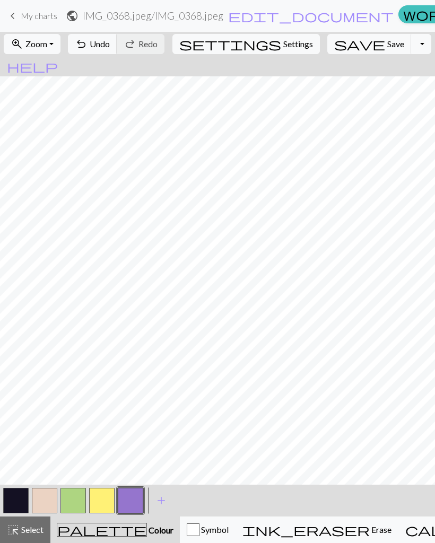
click at [162, 502] on span "add" at bounding box center [161, 500] width 13 height 15
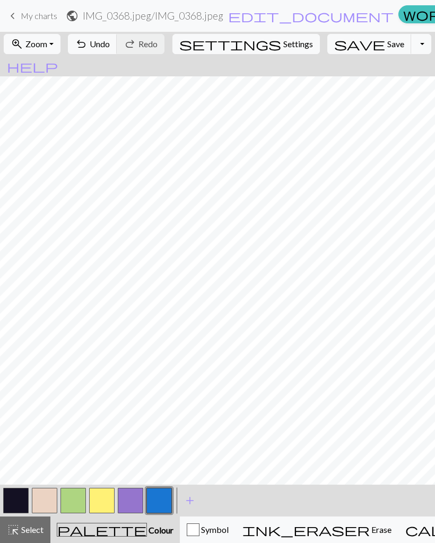
click at [190, 495] on span "add" at bounding box center [189, 500] width 13 height 15
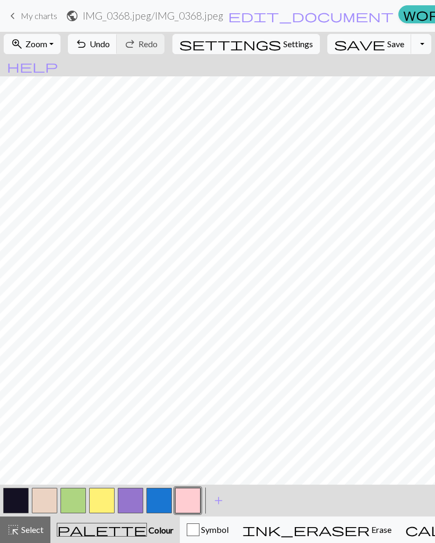
click at [221, 497] on span "add" at bounding box center [218, 500] width 13 height 15
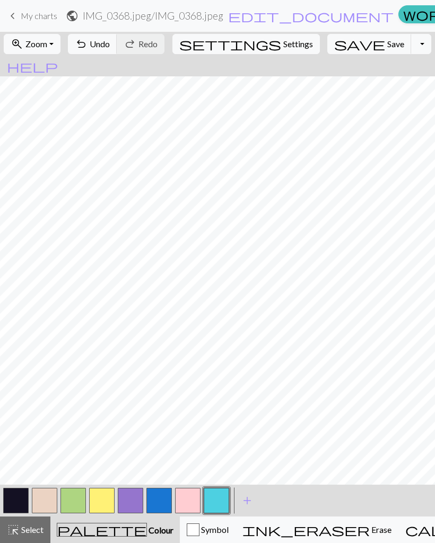
click at [248, 493] on span "add" at bounding box center [247, 500] width 13 height 15
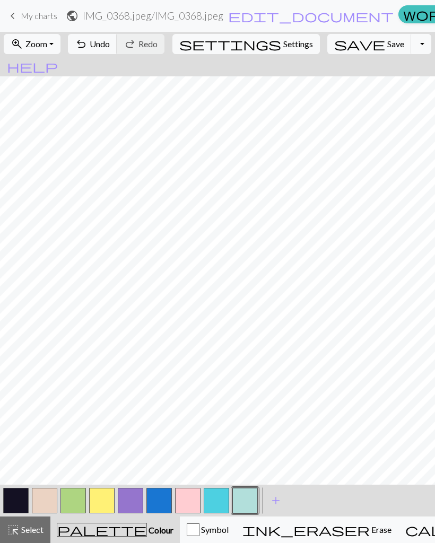
click at [276, 496] on span "add" at bounding box center [275, 500] width 13 height 15
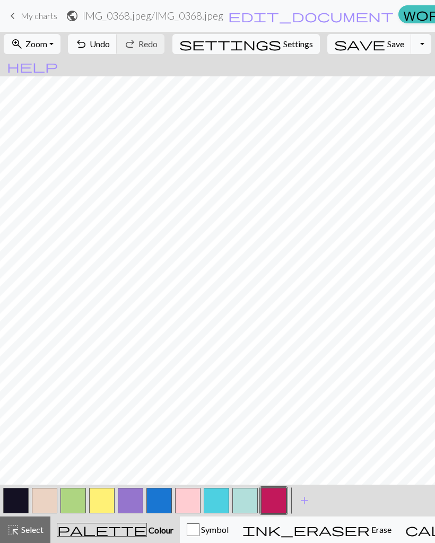
click at [304, 497] on span "add" at bounding box center [304, 500] width 13 height 15
